Goal: Navigation & Orientation: Find specific page/section

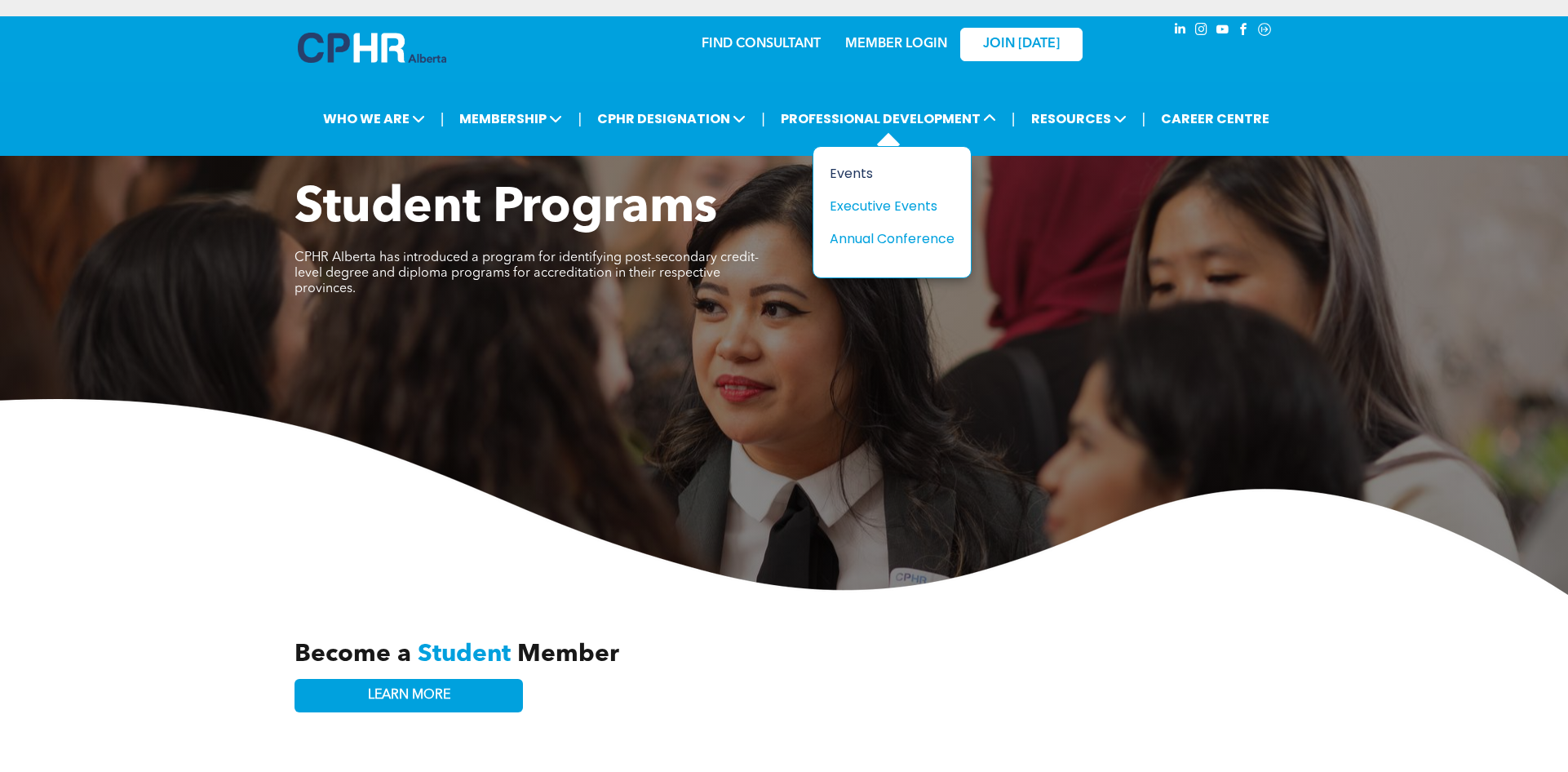
click at [861, 176] on div "Events" at bounding box center [887, 173] width 113 height 20
